Goal: Navigation & Orientation: Find specific page/section

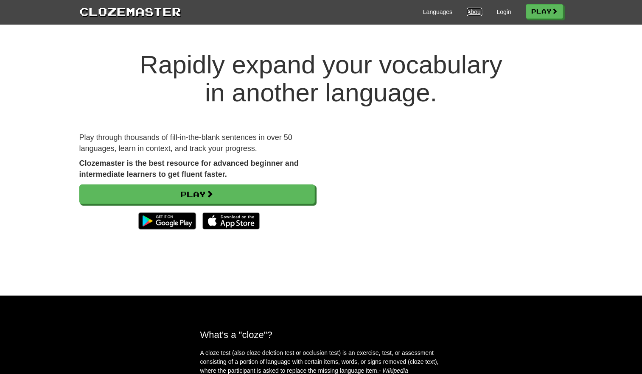
click at [468, 10] on link "About" at bounding box center [475, 12] width 16 height 8
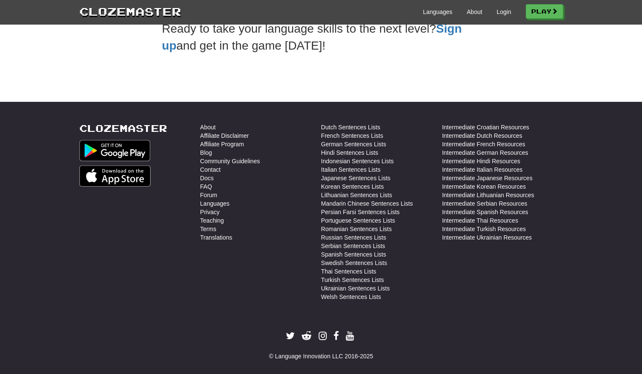
scroll to position [294, 0]
click at [204, 188] on link "FAQ" at bounding box center [206, 187] width 12 height 8
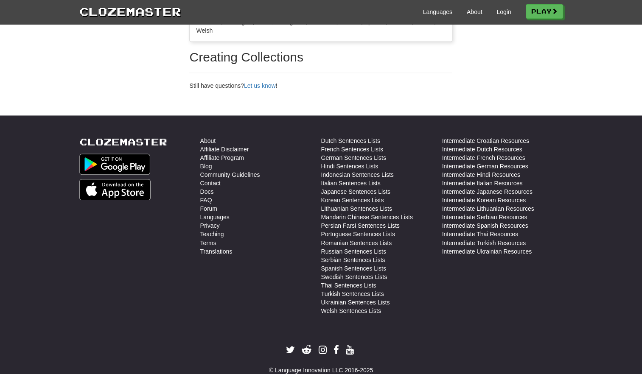
scroll to position [1390, 0]
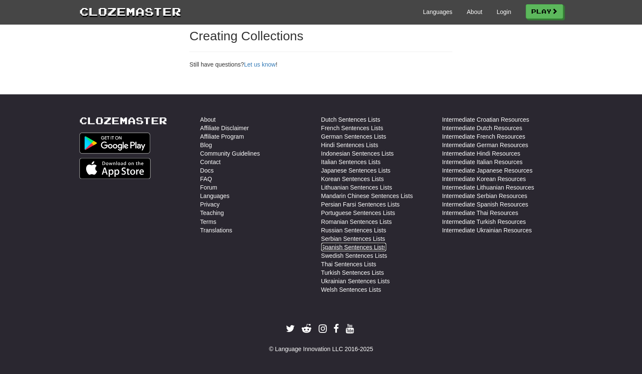
click at [334, 244] on link "Spanish Sentences Lists" at bounding box center [353, 247] width 65 height 8
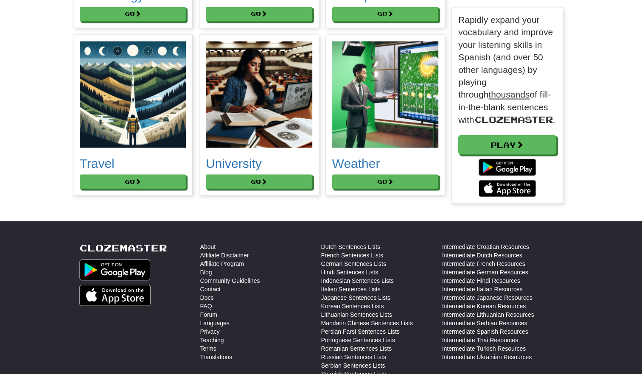
scroll to position [4680, 0]
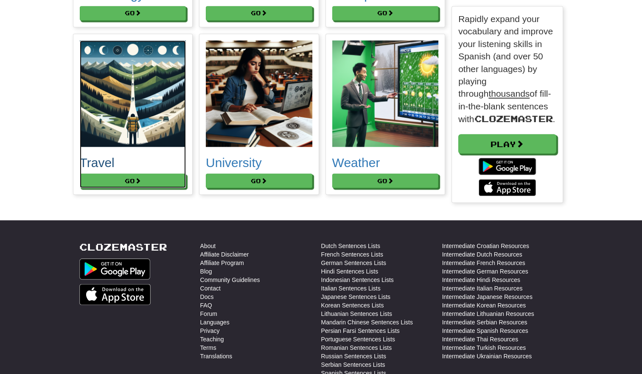
click at [94, 159] on h2 "Travel" at bounding box center [133, 162] width 107 height 14
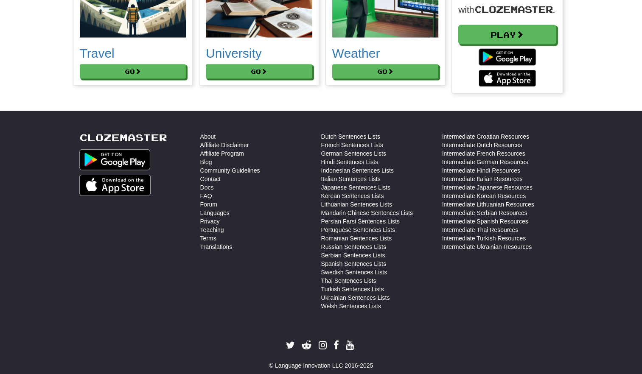
scroll to position [4801, 0]
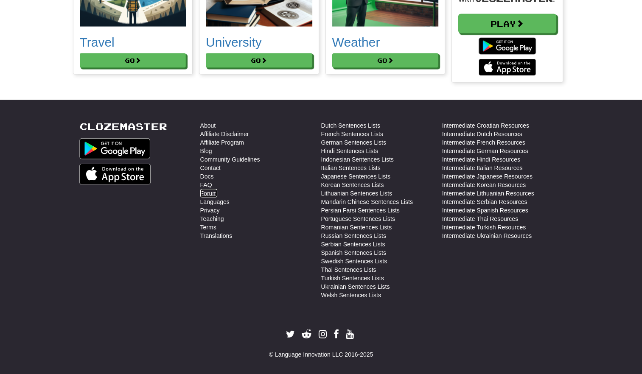
click at [205, 189] on link "Forum" at bounding box center [208, 193] width 17 height 8
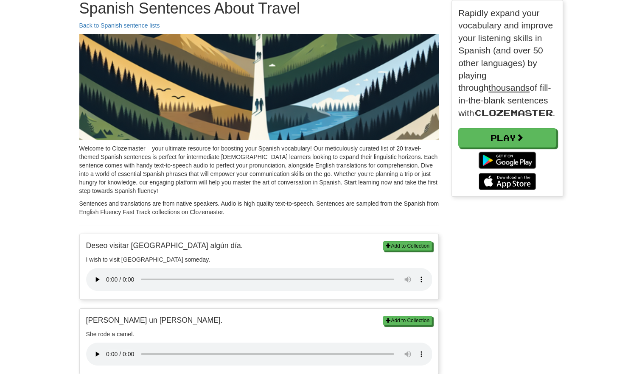
scroll to position [4, 4]
